Goal: Information Seeking & Learning: Learn about a topic

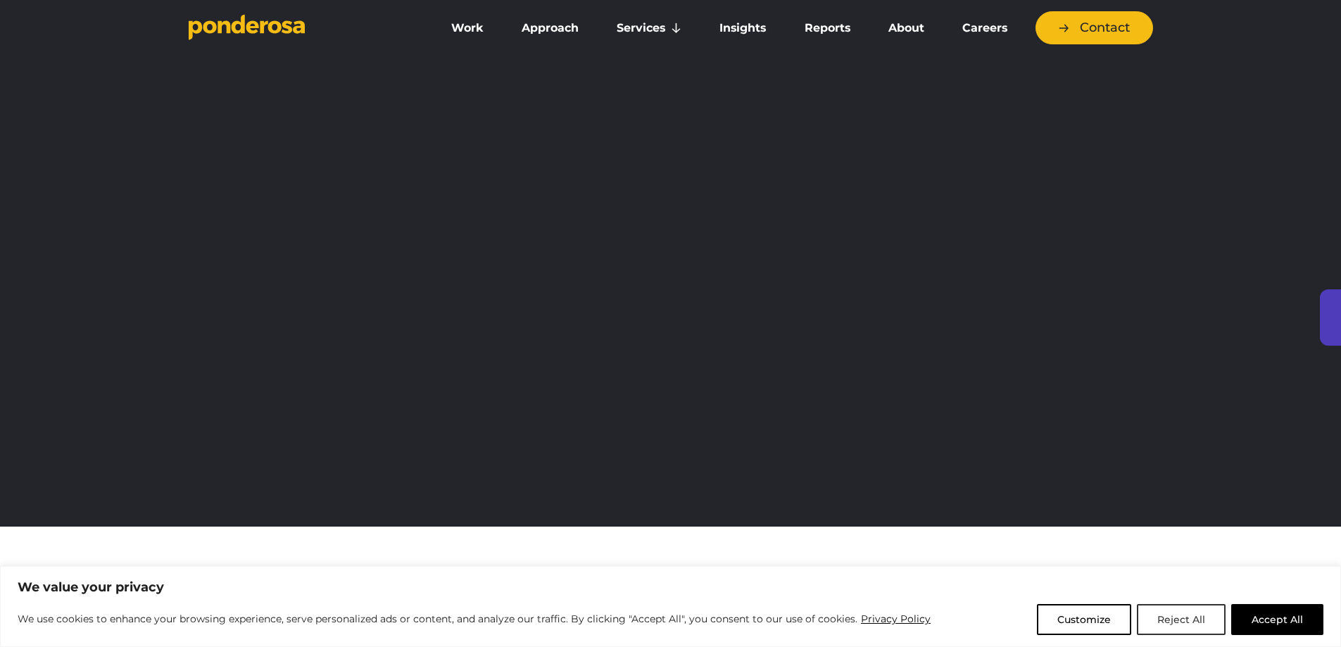
click at [1195, 613] on button "Reject All" at bounding box center [1181, 619] width 89 height 31
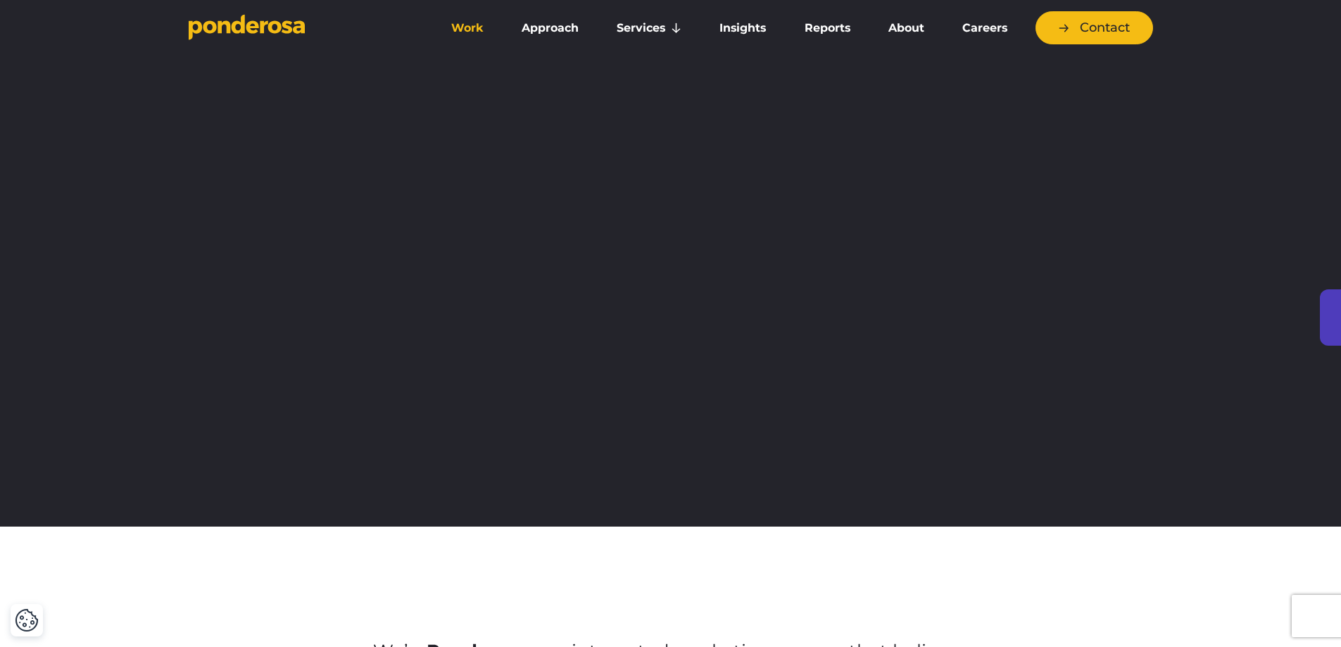
click at [477, 27] on link "Work" at bounding box center [467, 28] width 65 height 30
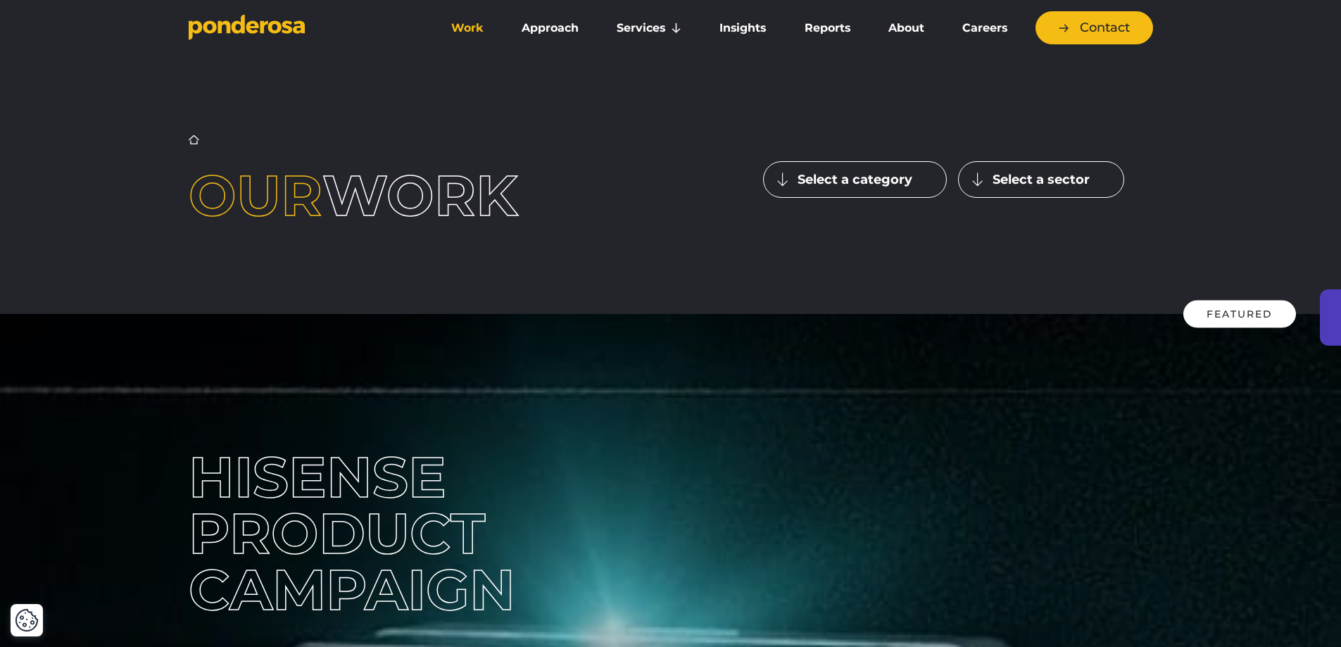
click at [1006, 187] on button "Select a sector" at bounding box center [1041, 179] width 166 height 37
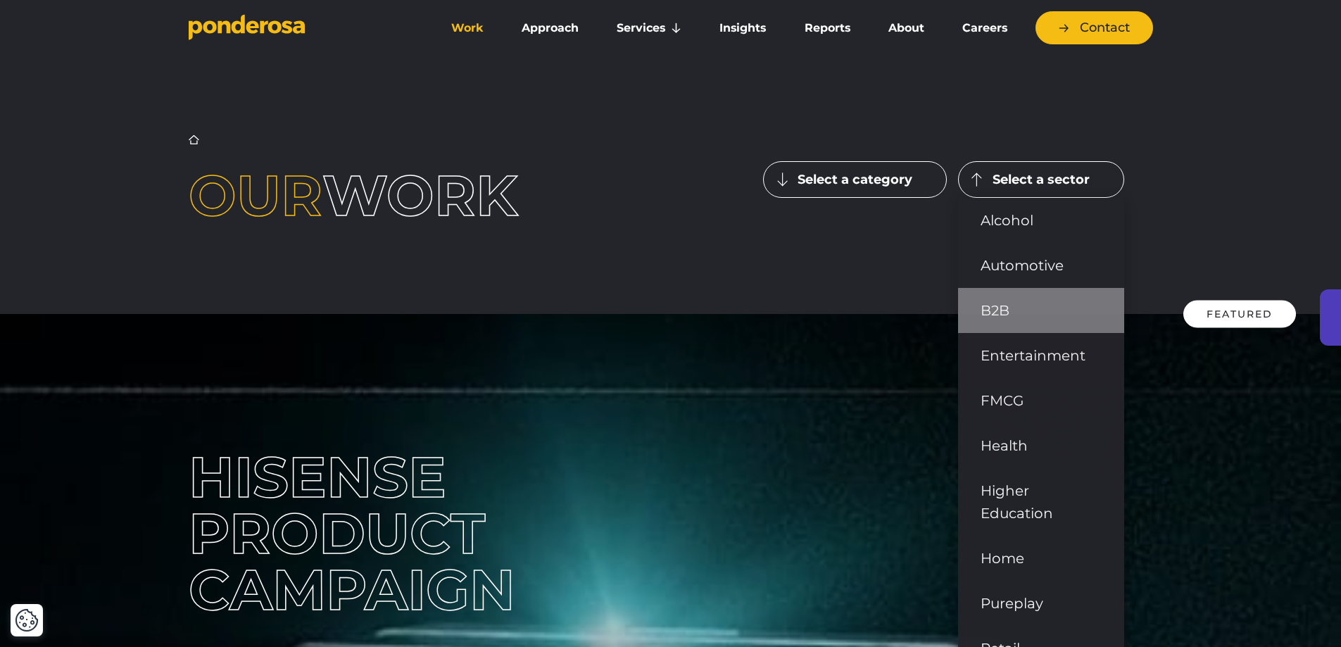
click at [1037, 306] on link "B2B" at bounding box center [1041, 310] width 166 height 45
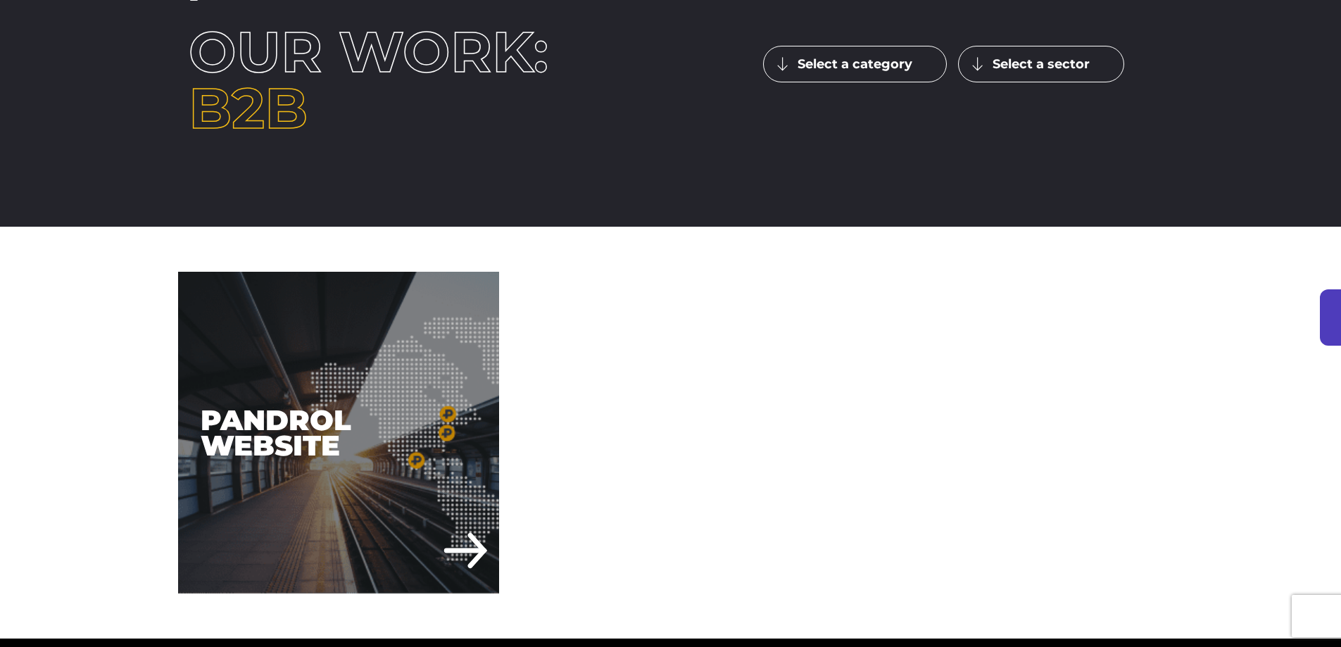
scroll to position [282, 0]
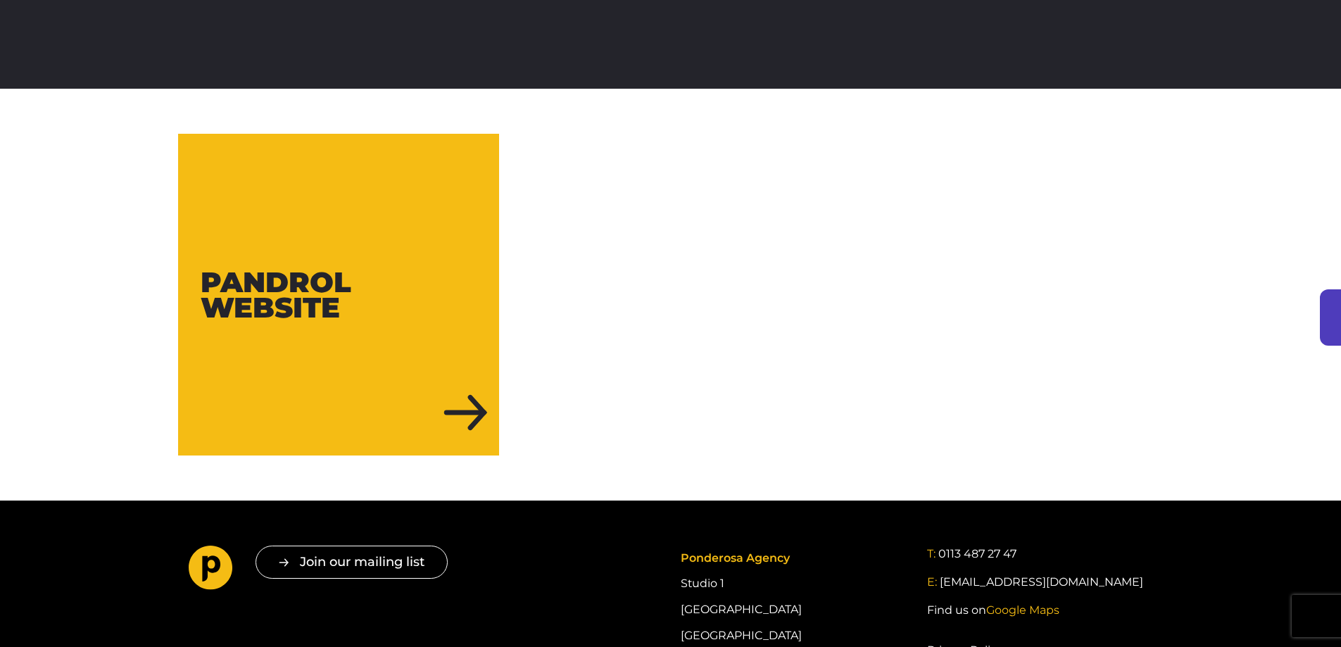
click at [467, 415] on div "Pandrol Website" at bounding box center [339, 295] width 322 height 322
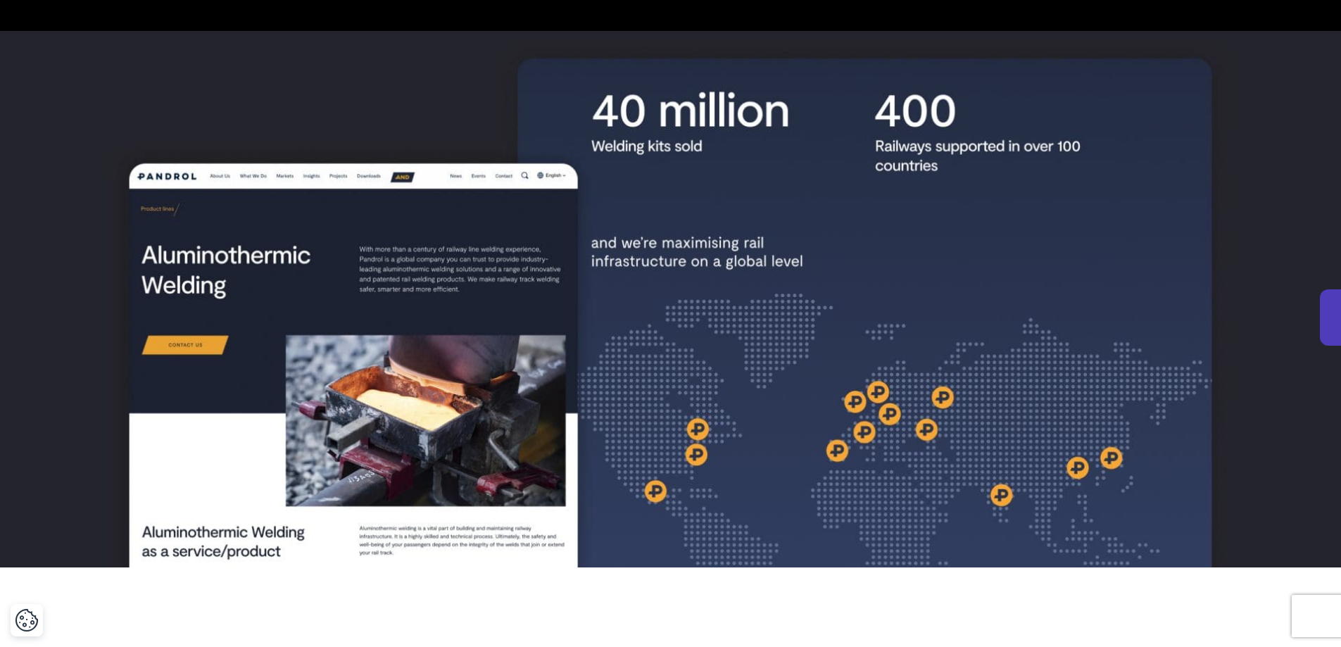
scroll to position [422, 0]
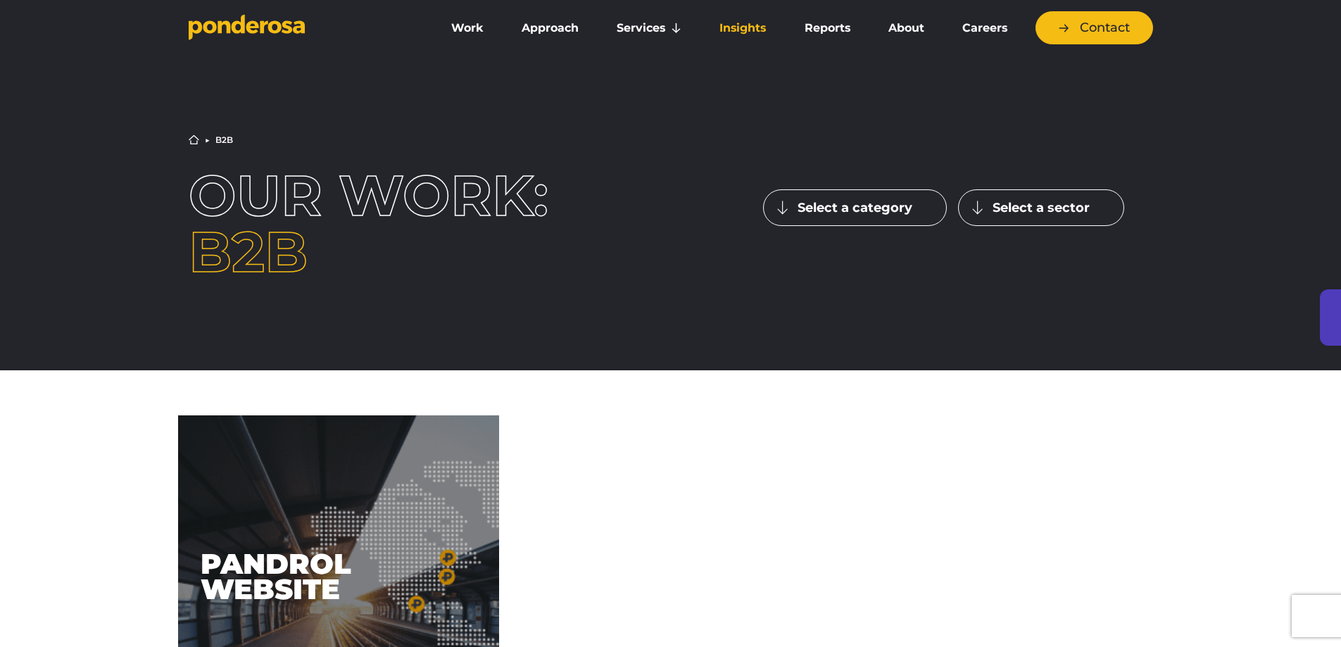
click at [743, 20] on link "Insights" at bounding box center [742, 28] width 79 height 30
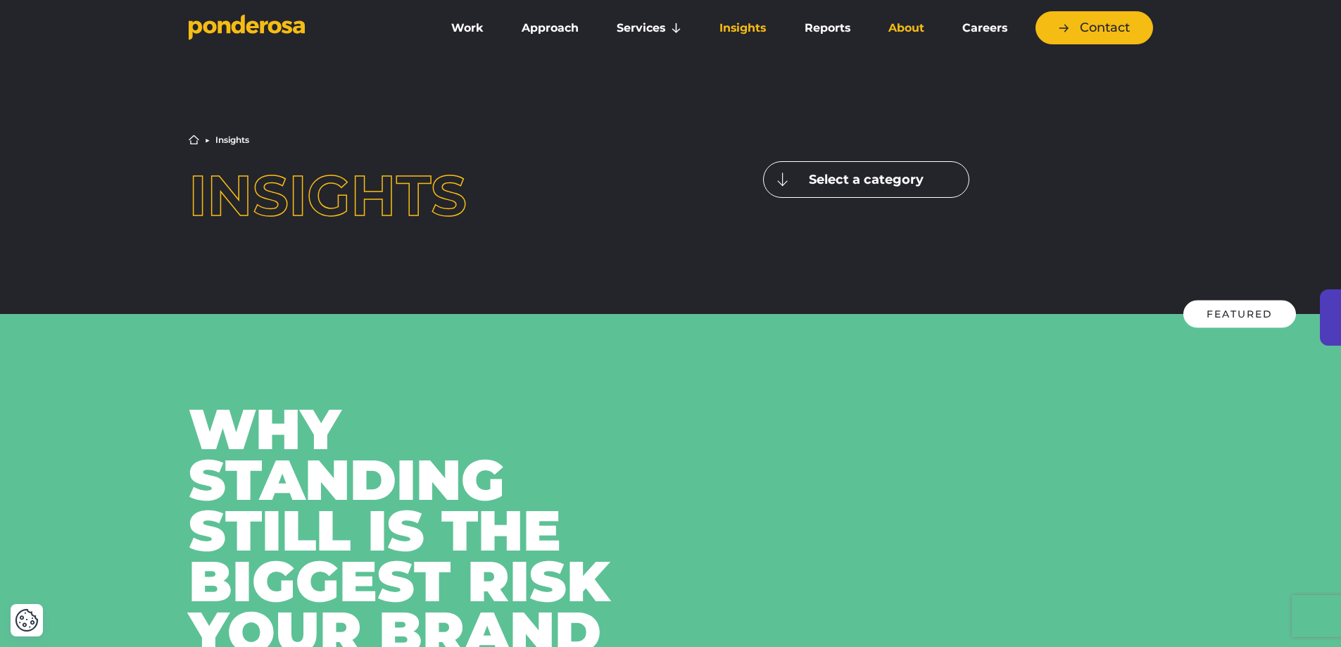
click at [920, 30] on link "About" at bounding box center [906, 28] width 68 height 30
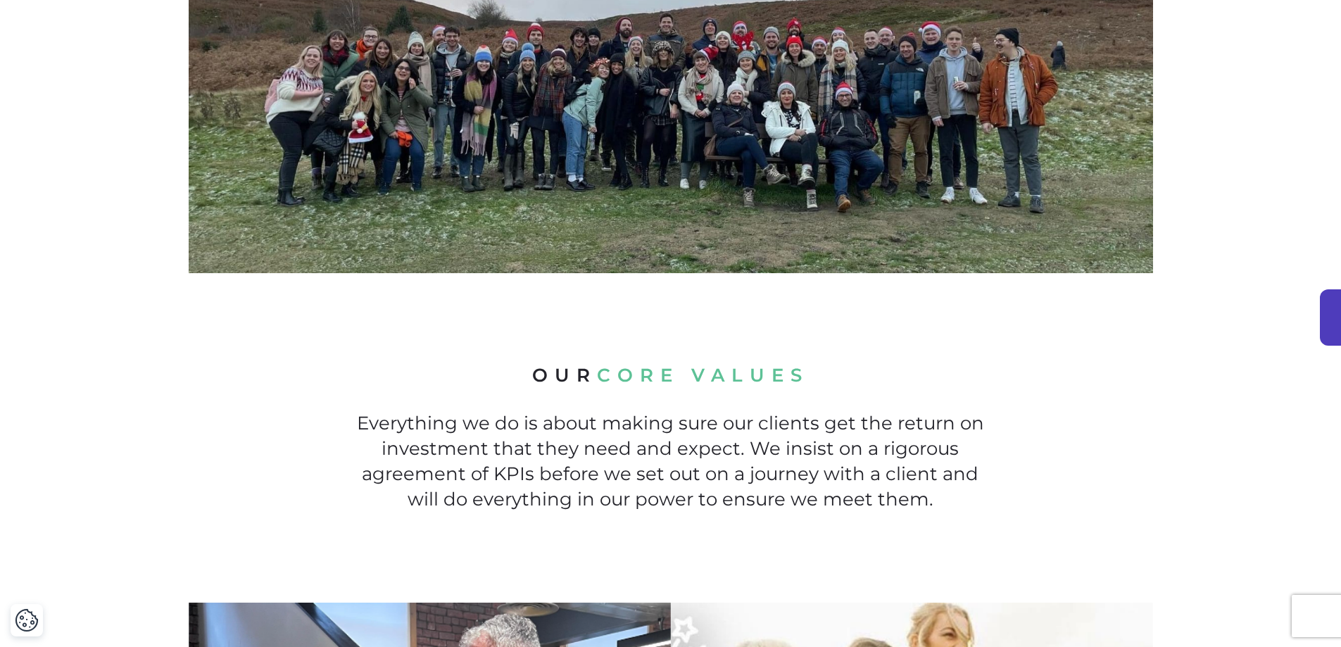
scroll to position [704, 0]
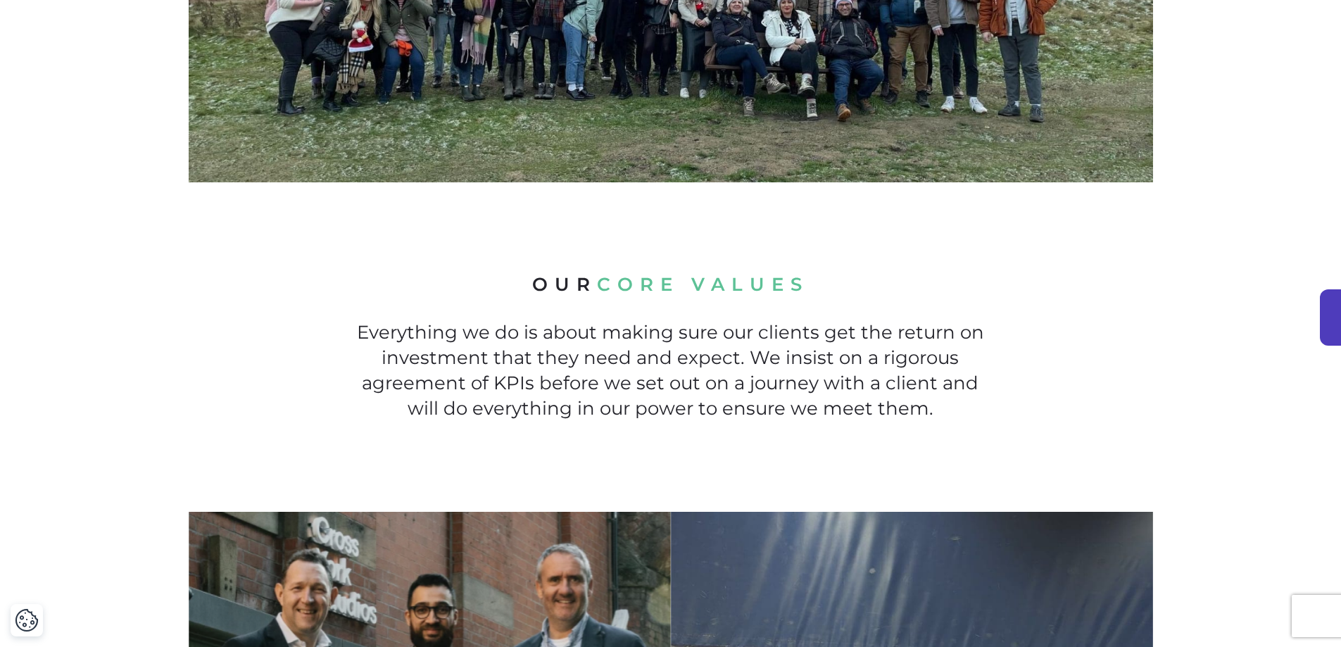
drag, startPoint x: 1036, startPoint y: 272, endPoint x: 1041, endPoint y: 256, distance: 17.1
click at [1037, 263] on div "Our core values Everything we do is about making sure our clients get the retur…" at bounding box center [670, 346] width 1341 height 329
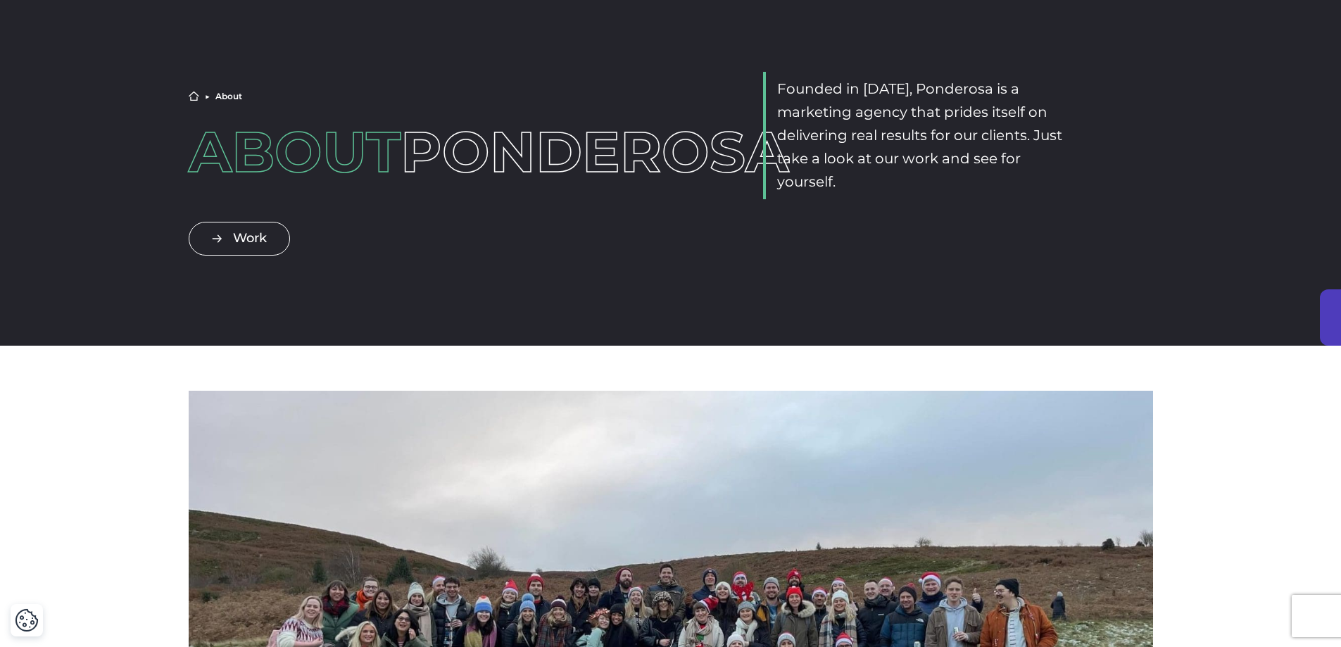
scroll to position [0, 0]
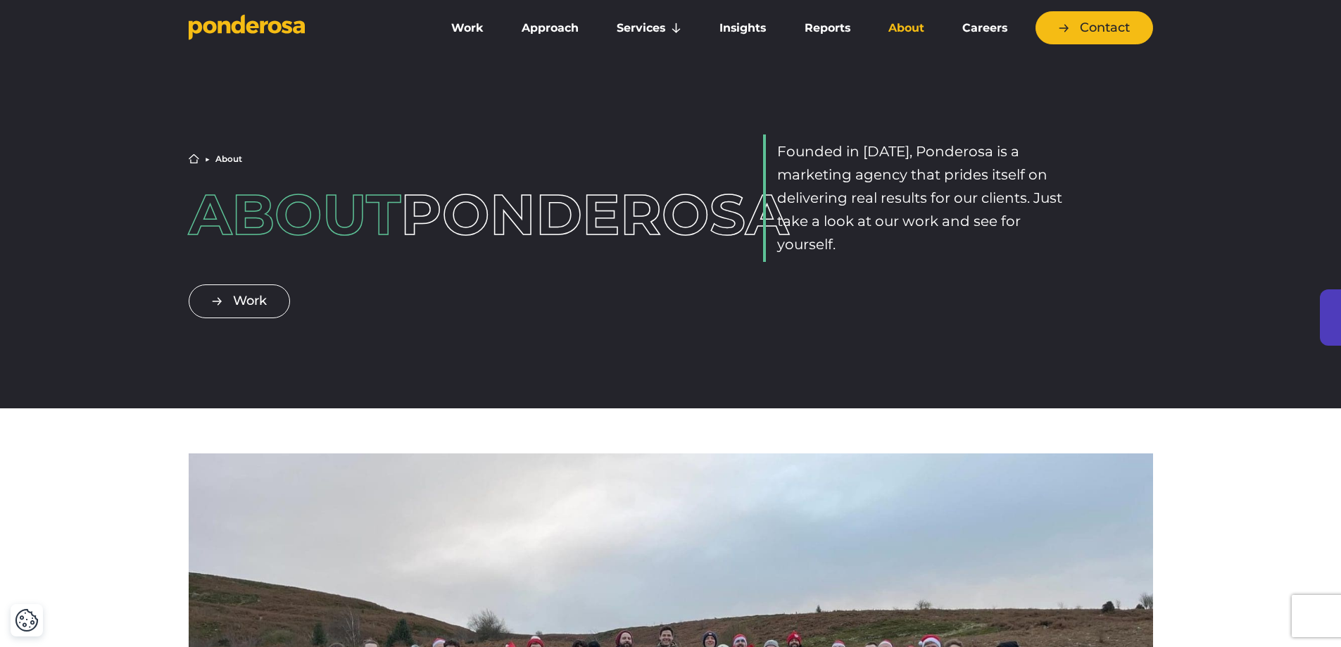
click at [262, 25] on icon "Go to homepage" at bounding box center [264, 26] width 8 height 13
